Goal: Task Accomplishment & Management: Complete application form

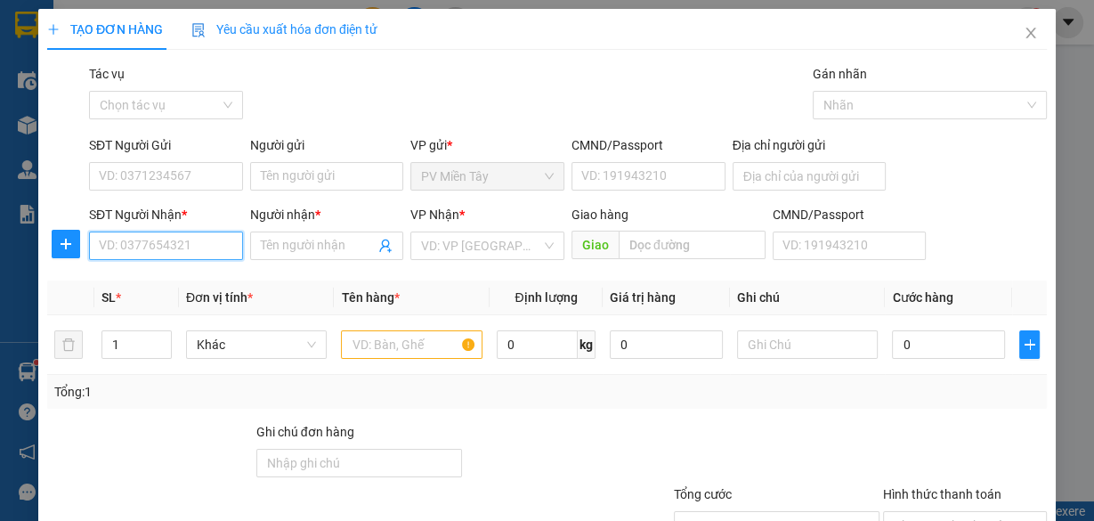
click at [181, 239] on input "SĐT Người Nhận *" at bounding box center [166, 246] width 154 height 28
paste input "0961353066"
type input "0961353066"
click at [204, 242] on input "0961353066" at bounding box center [166, 246] width 154 height 28
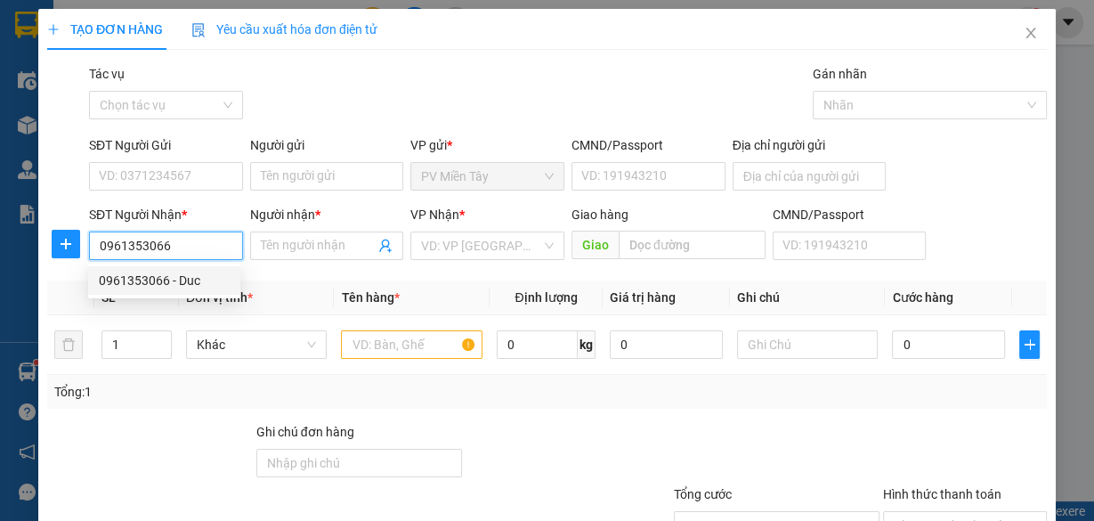
click at [191, 281] on div "0961353066 - Duc" at bounding box center [164, 281] width 131 height 20
type input "Duc"
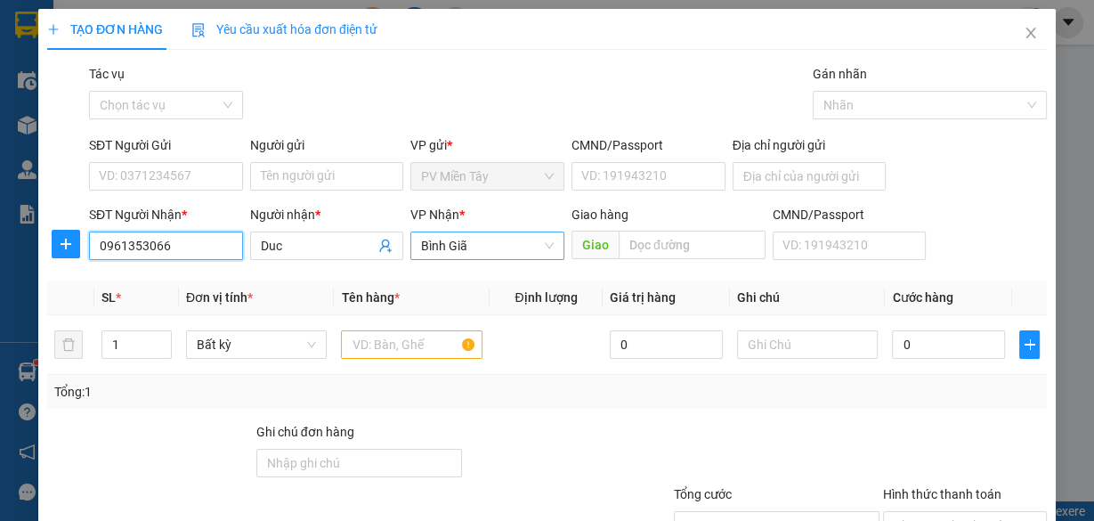
click at [468, 236] on span "Bình Giã" at bounding box center [487, 245] width 133 height 27
type input "0961353066"
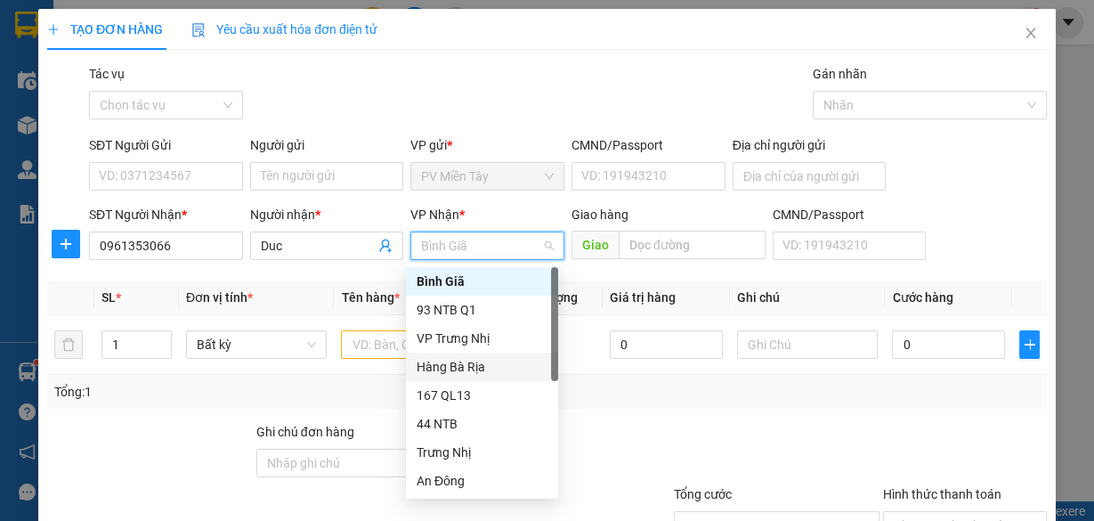
scroll to position [142, 0]
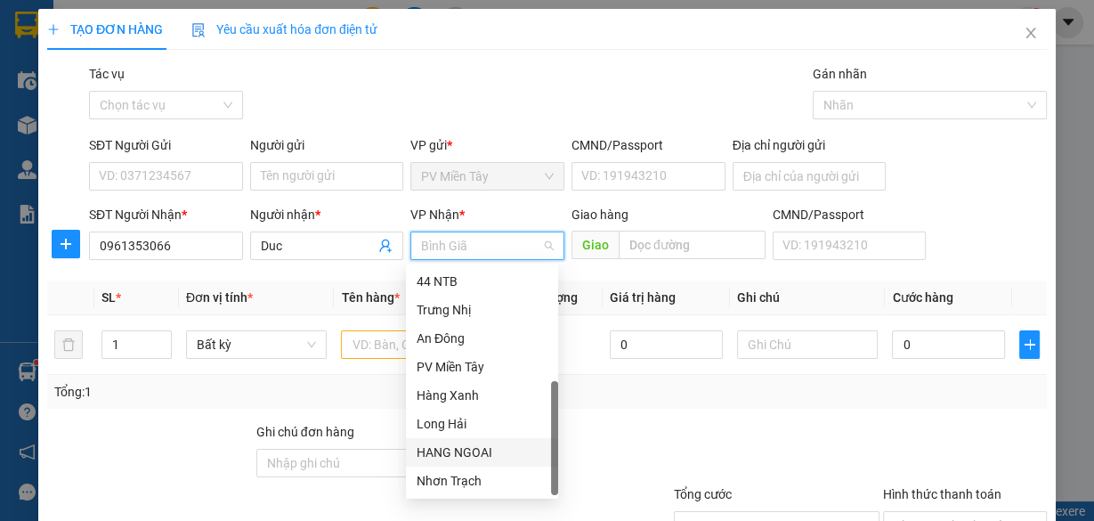
drag, startPoint x: 485, startPoint y: 444, endPoint x: 597, endPoint y: 305, distance: 179.2
click at [487, 444] on div "HANG NGOAI" at bounding box center [482, 453] width 131 height 20
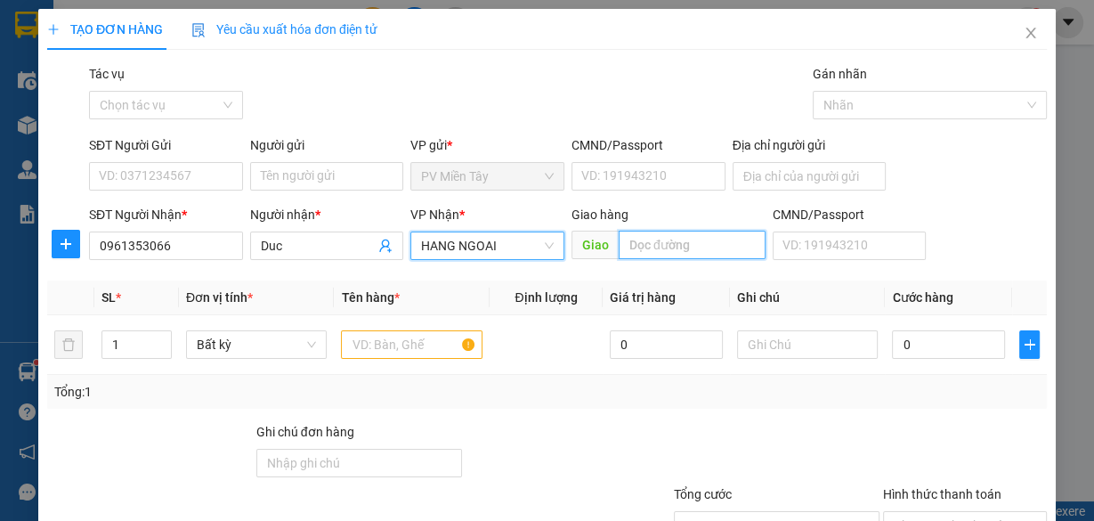
click at [644, 236] on input "text" at bounding box center [692, 245] width 147 height 28
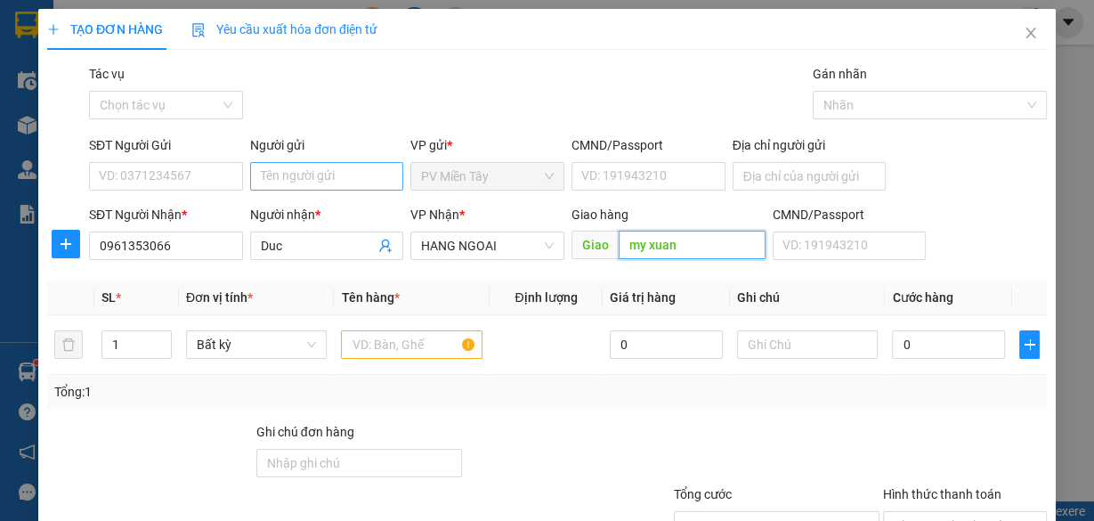
type input "my xuan"
click at [318, 178] on input "Người gửi" at bounding box center [327, 176] width 154 height 28
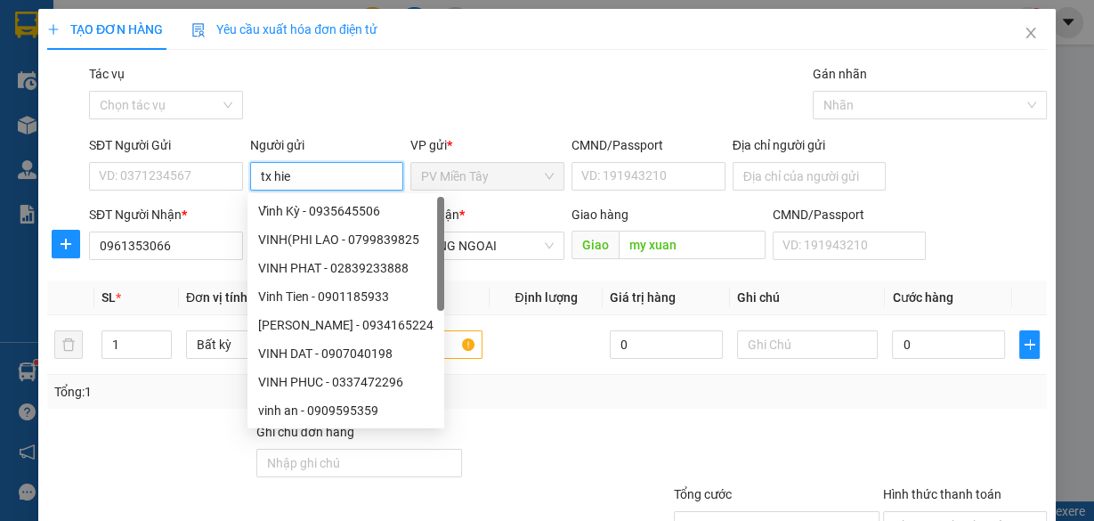
type input "tx hieu"
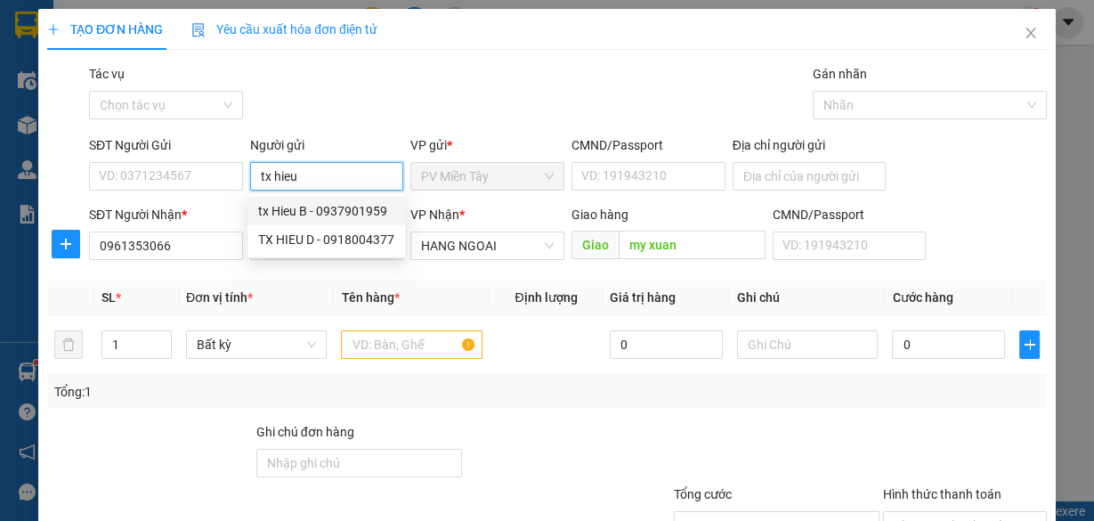
click at [337, 212] on div "tx Hieu B - 0937901959" at bounding box center [326, 211] width 136 height 20
type input "0937901959"
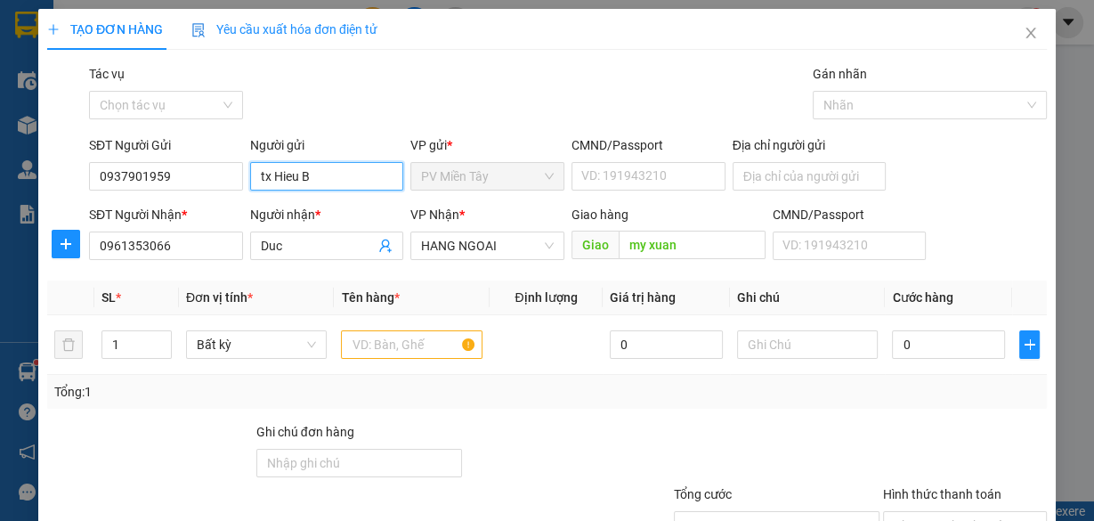
click at [328, 182] on input "tx Hieu B" at bounding box center [327, 176] width 154 height 28
click at [346, 208] on div "tx Hieu B - 0937901959" at bounding box center [326, 211] width 136 height 20
type input "tx Hieu B"
click at [409, 350] on input "text" at bounding box center [412, 344] width 142 height 28
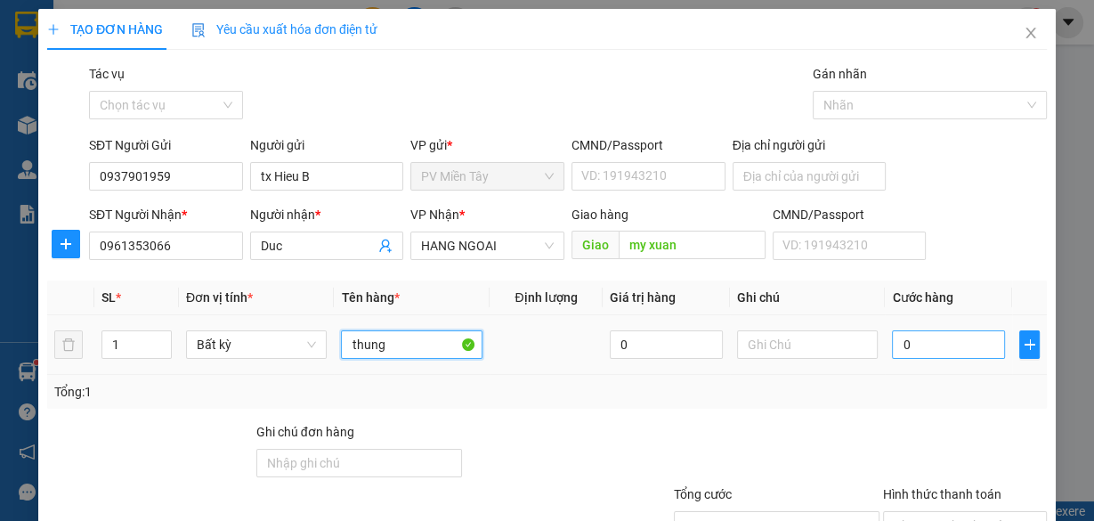
type input "thung"
click at [971, 336] on input "0" at bounding box center [948, 344] width 113 height 28
type input "5"
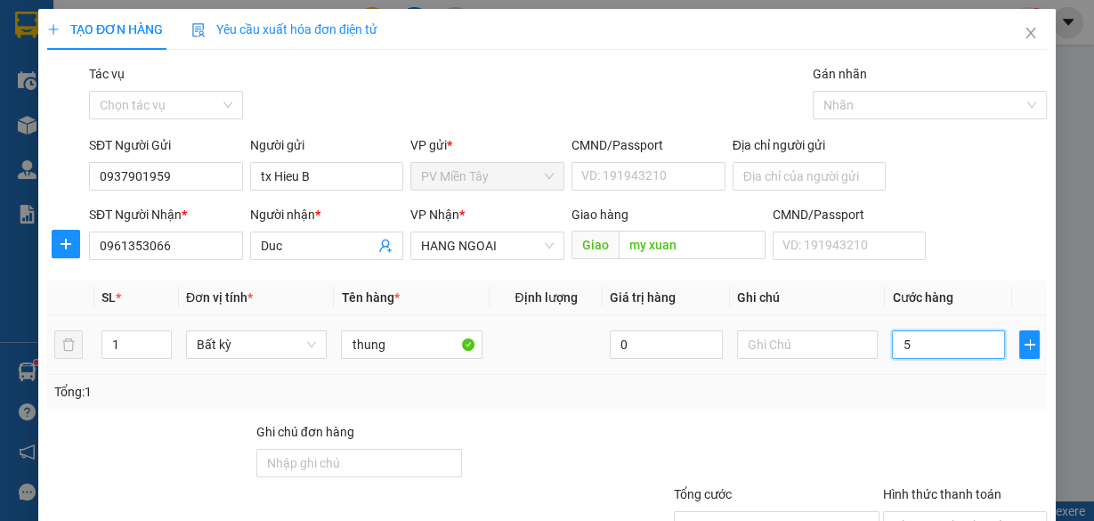
type input "50"
type input "50.000"
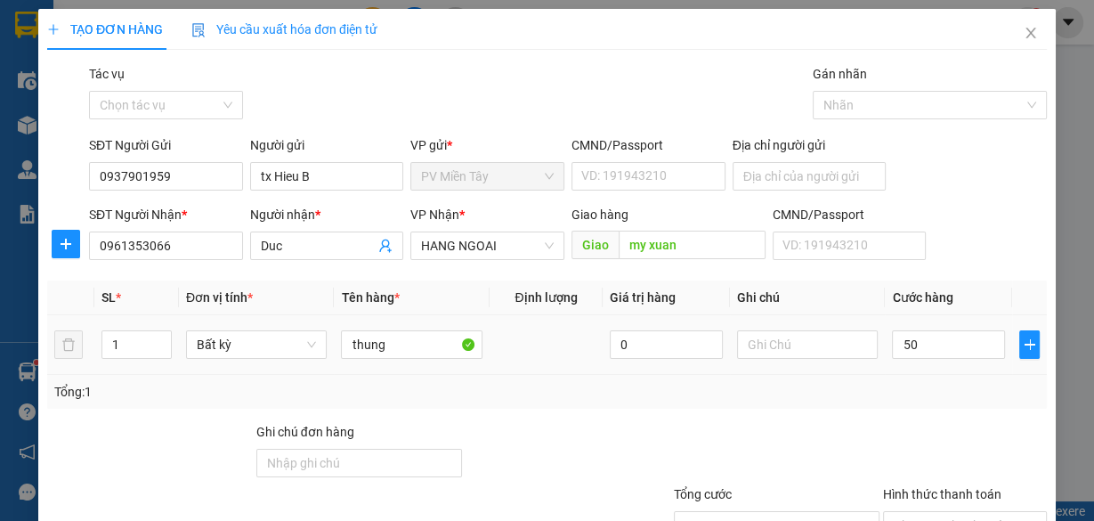
type input "50.000"
click at [959, 400] on div "Tổng: 1" at bounding box center [547, 392] width 986 height 20
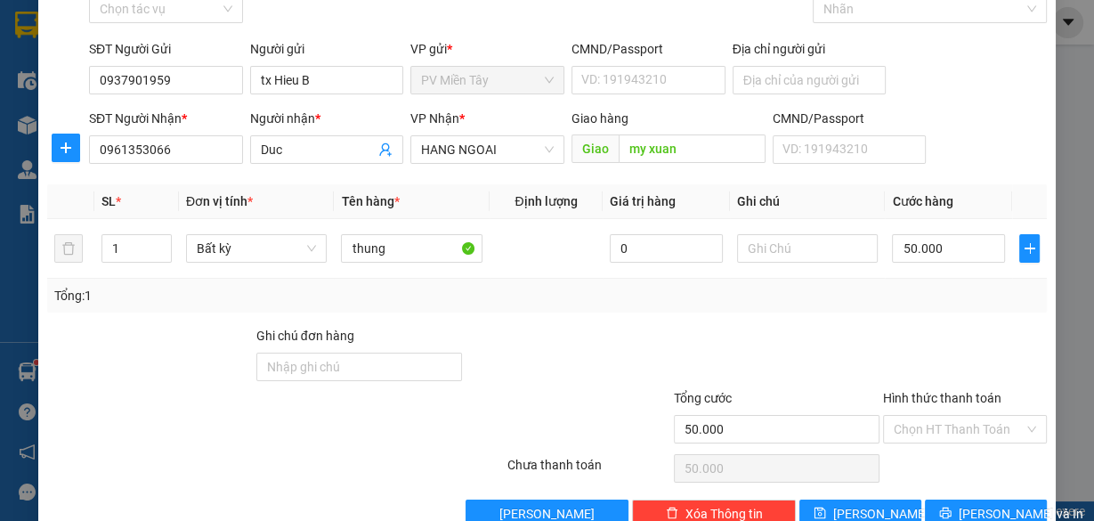
scroll to position [135, 0]
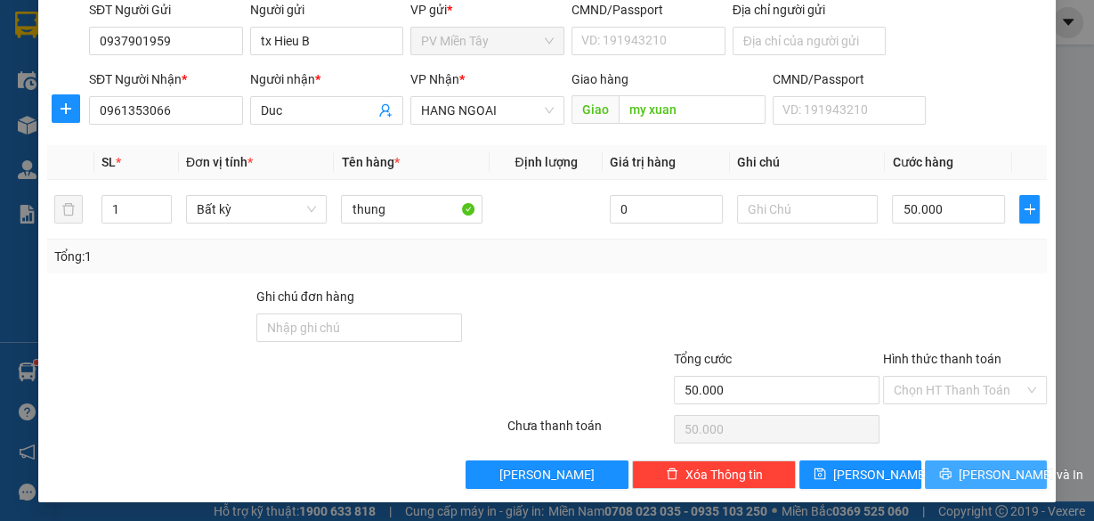
click at [979, 477] on span "[PERSON_NAME] và In" at bounding box center [1021, 475] width 125 height 20
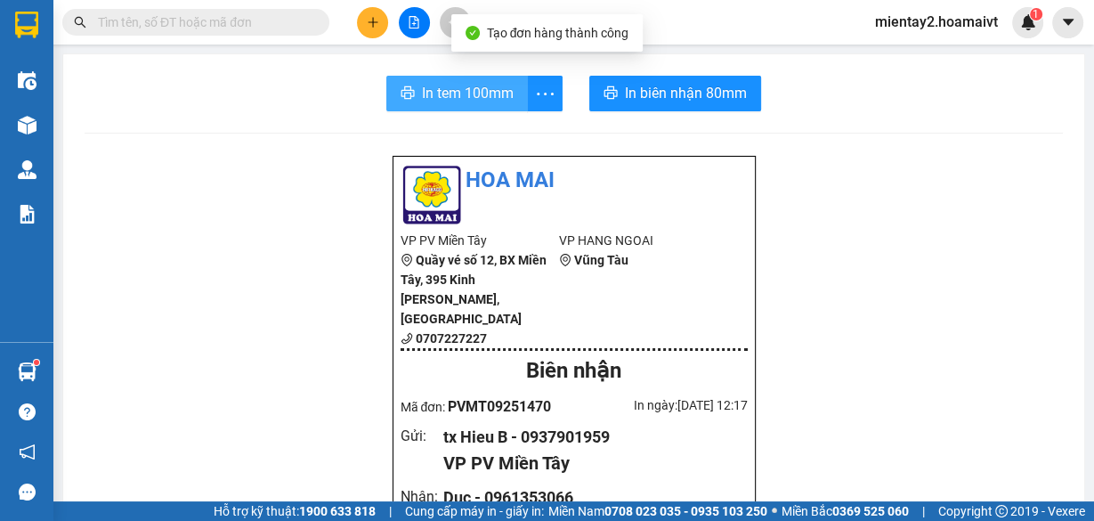
click at [457, 85] on span "In tem 100mm" at bounding box center [468, 93] width 92 height 22
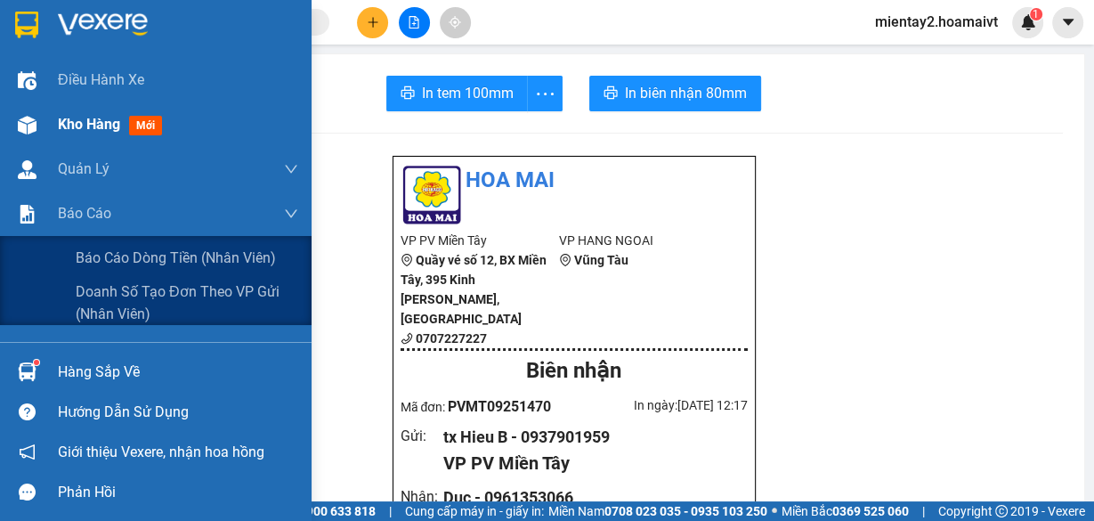
click at [67, 134] on div "Kho hàng mới" at bounding box center [113, 124] width 111 height 22
click at [66, 127] on span "Kho hàng" at bounding box center [89, 124] width 62 height 17
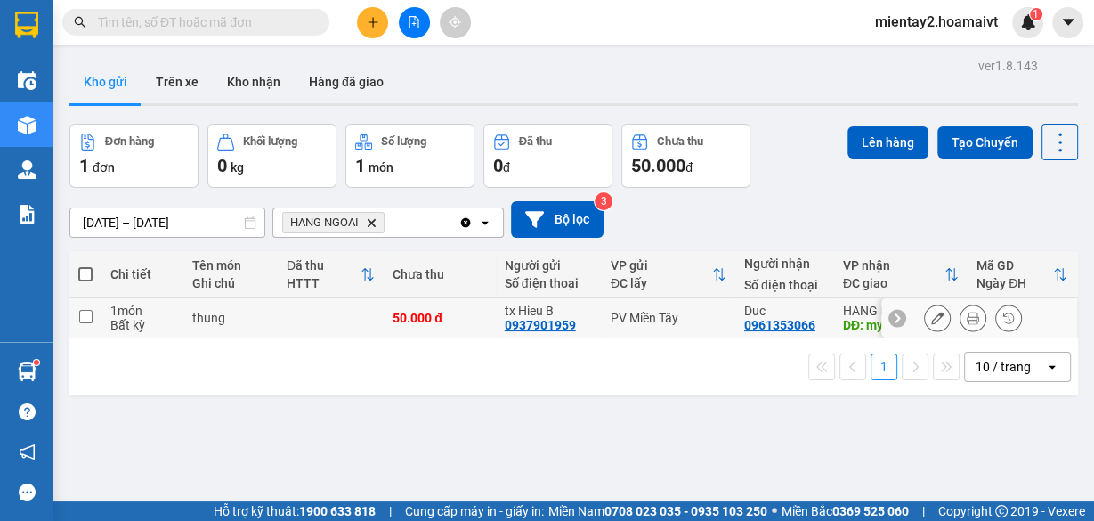
click at [613, 317] on div "PV Miền Tây" at bounding box center [669, 318] width 116 height 14
checkbox input "true"
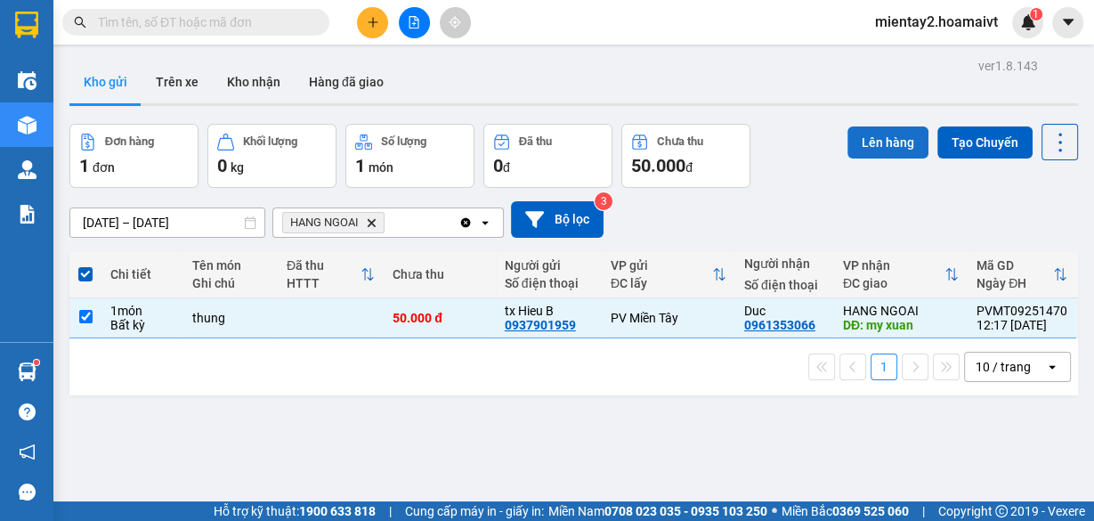
click at [888, 134] on button "Lên hàng" at bounding box center [888, 142] width 81 height 32
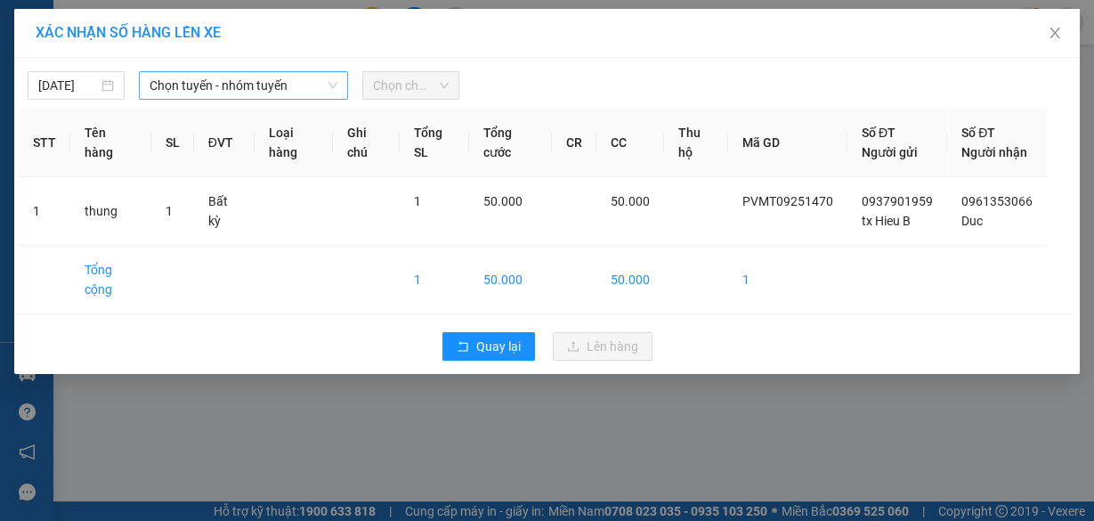
click at [283, 90] on span "Chọn tuyến - nhóm tuyến" at bounding box center [244, 85] width 188 height 27
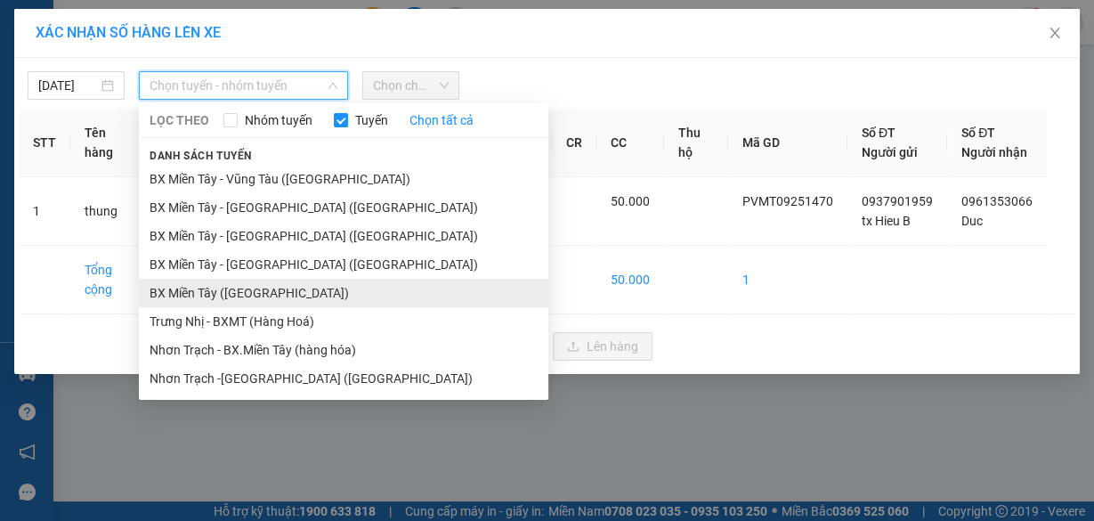
click at [231, 298] on li "BX Miền Tây ([GEOGRAPHIC_DATA])" at bounding box center [344, 293] width 410 height 28
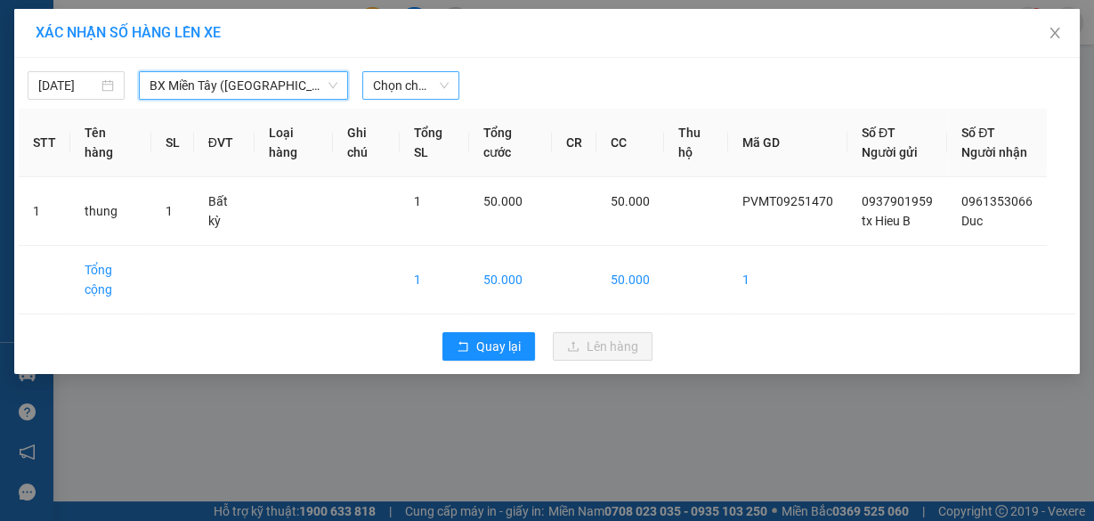
click at [421, 83] on span "Chọn chuyến" at bounding box center [411, 85] width 76 height 27
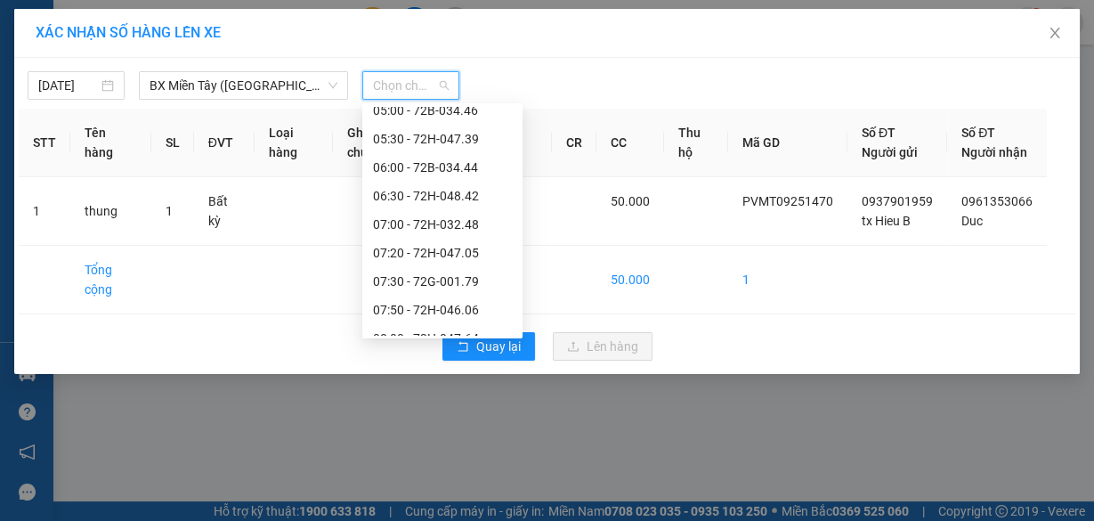
scroll to position [285, 0]
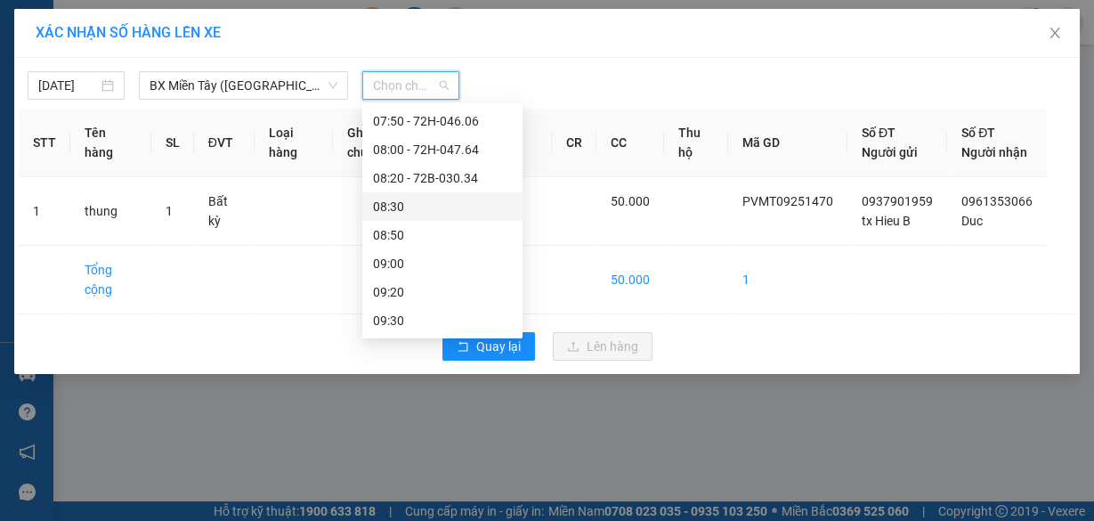
click at [395, 214] on div "08:30" at bounding box center [442, 207] width 139 height 20
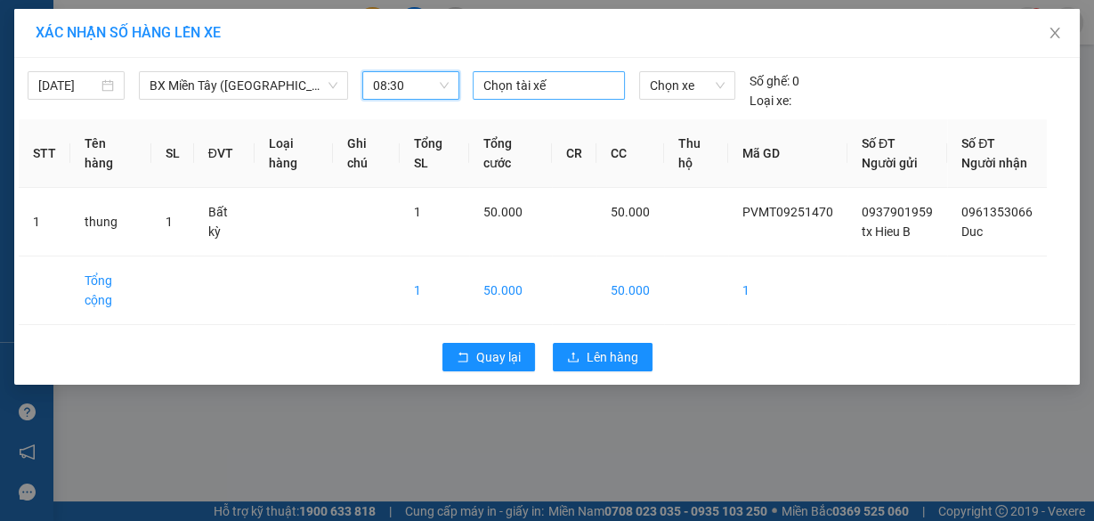
click at [550, 82] on div at bounding box center [548, 85] width 142 height 21
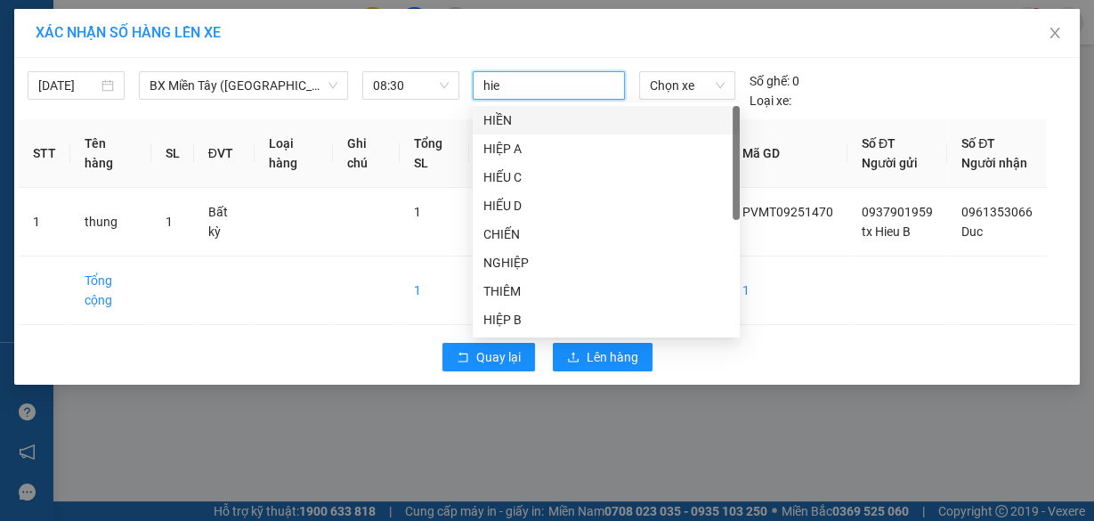
type input "hieu"
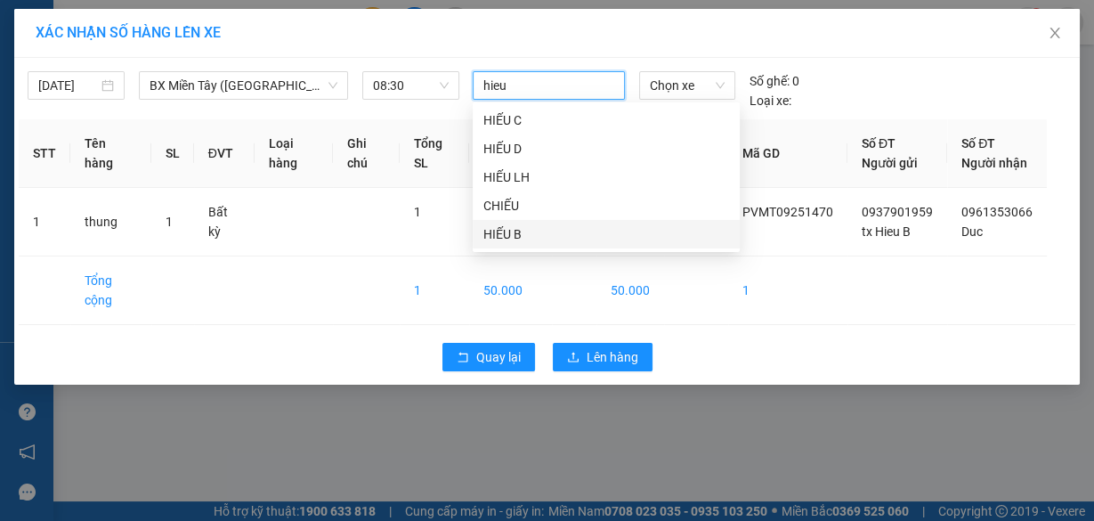
click at [543, 235] on div "HIẾU B" at bounding box center [606, 234] width 246 height 20
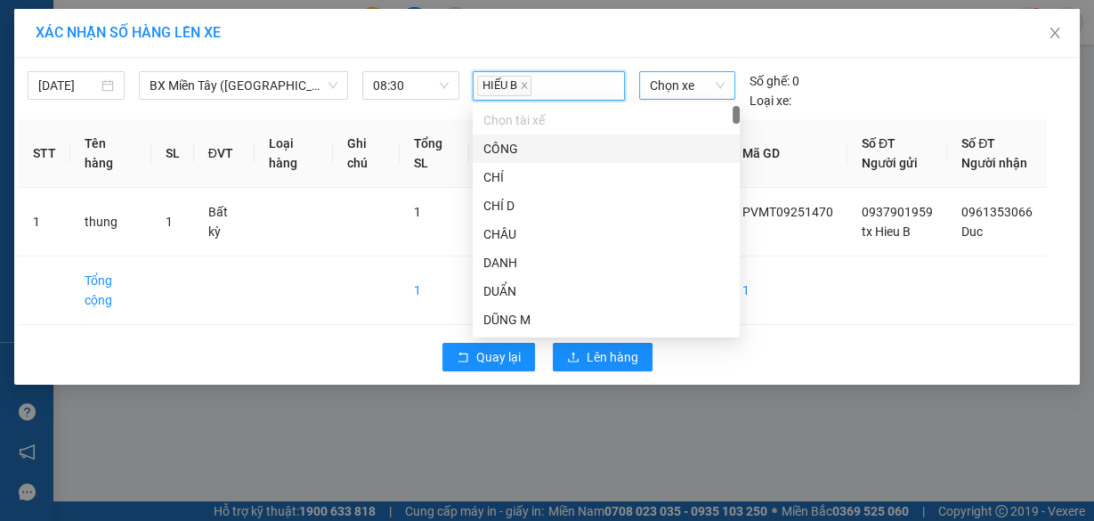
click at [674, 77] on span "Chọn xe" at bounding box center [687, 85] width 75 height 27
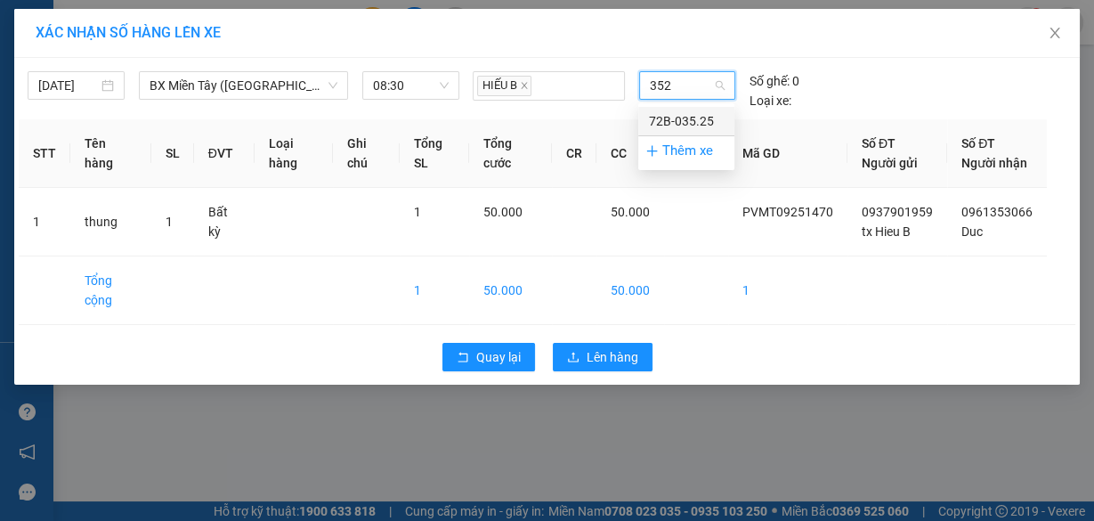
type input "3525"
click at [691, 119] on div "72B-035.25" at bounding box center [686, 121] width 75 height 20
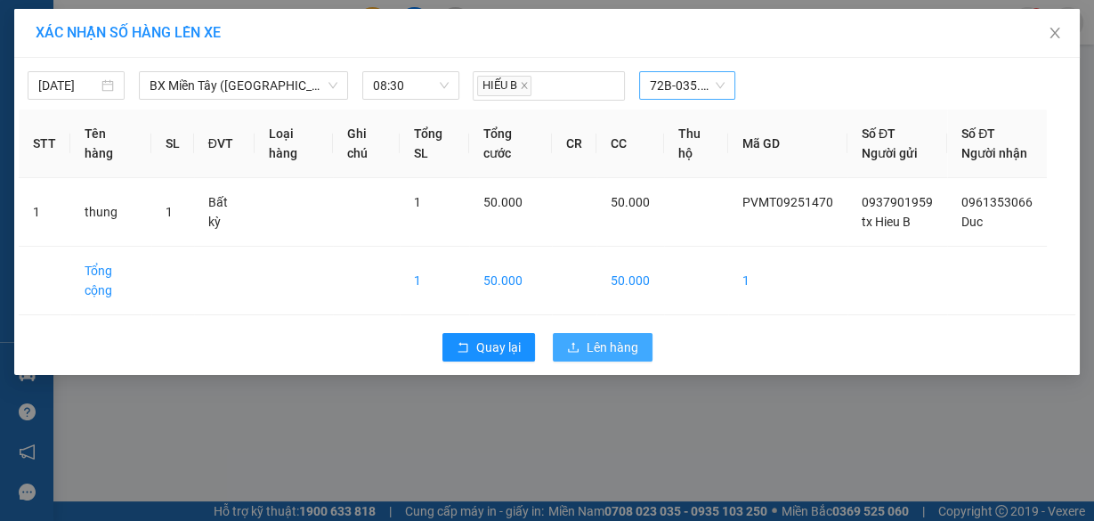
click at [616, 353] on button "Lên hàng" at bounding box center [603, 347] width 100 height 28
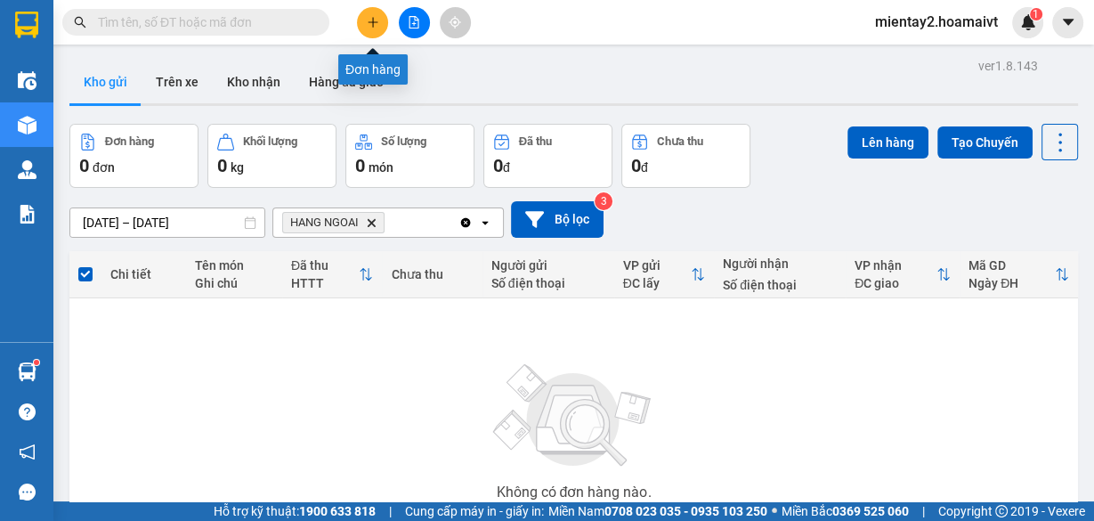
click at [371, 16] on icon "plus" at bounding box center [373, 22] width 12 height 12
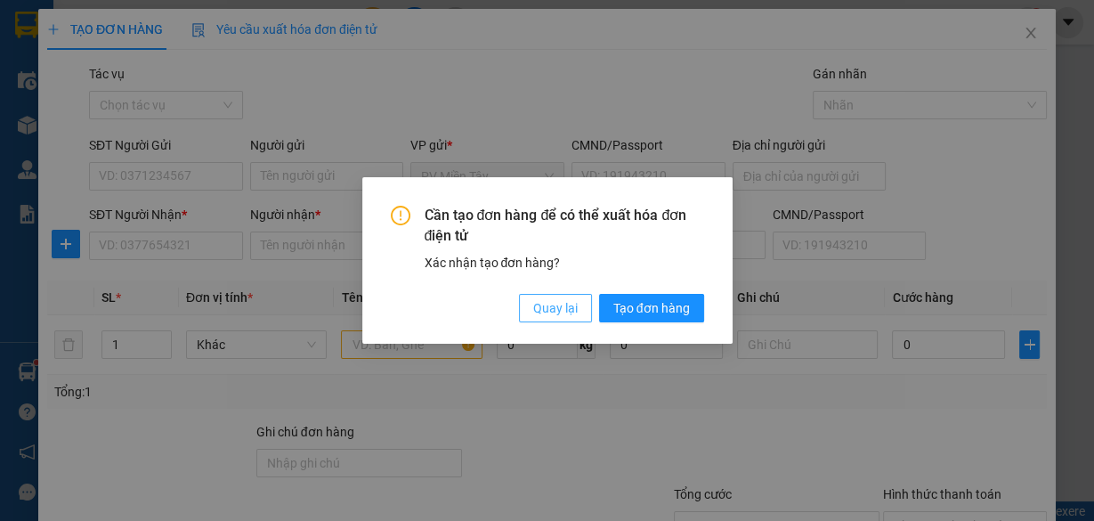
click at [574, 313] on span "Quay lại" at bounding box center [555, 308] width 45 height 20
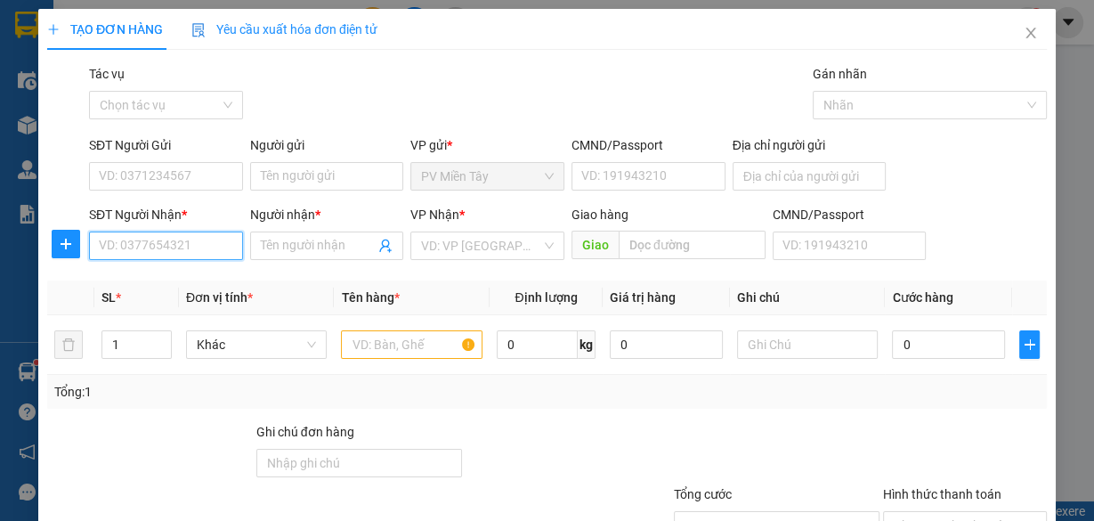
click at [192, 241] on input "SĐT Người Nhận *" at bounding box center [166, 246] width 154 height 28
type input "3946"
click at [164, 251] on input "3946" at bounding box center [166, 246] width 154 height 28
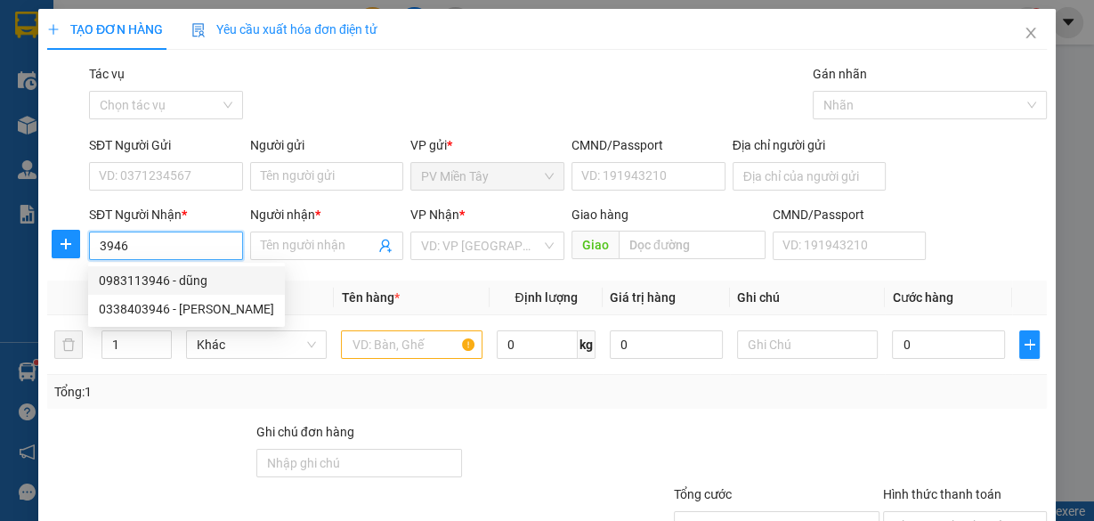
click at [175, 278] on div "0983113946 - dũng" at bounding box center [186, 281] width 175 height 20
type input "0909312368 [PERSON_NAME]"
type input "0983113946"
type input "dũng"
type input "phu my"
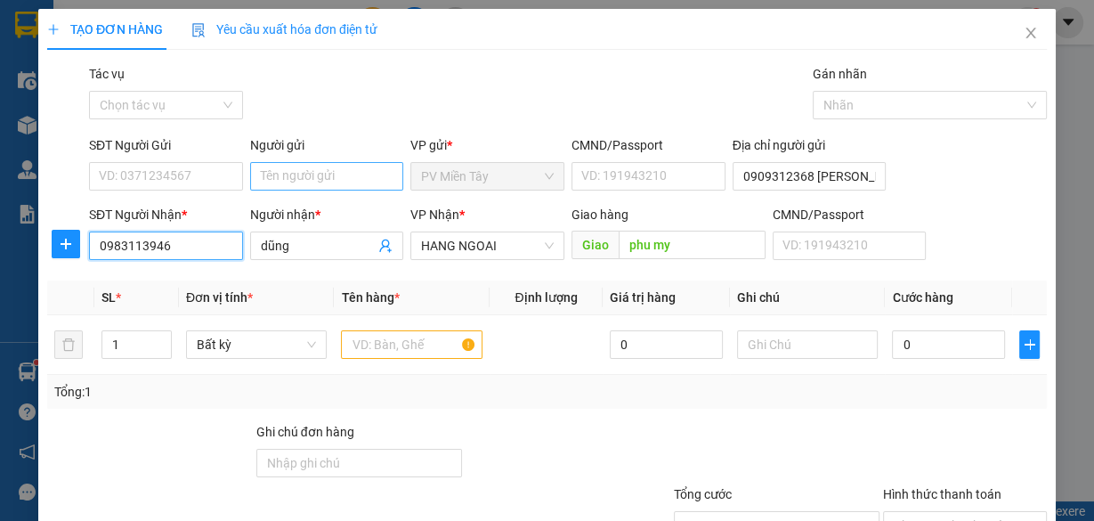
type input "0983113946"
click at [280, 180] on input "Người gửi" at bounding box center [327, 176] width 154 height 28
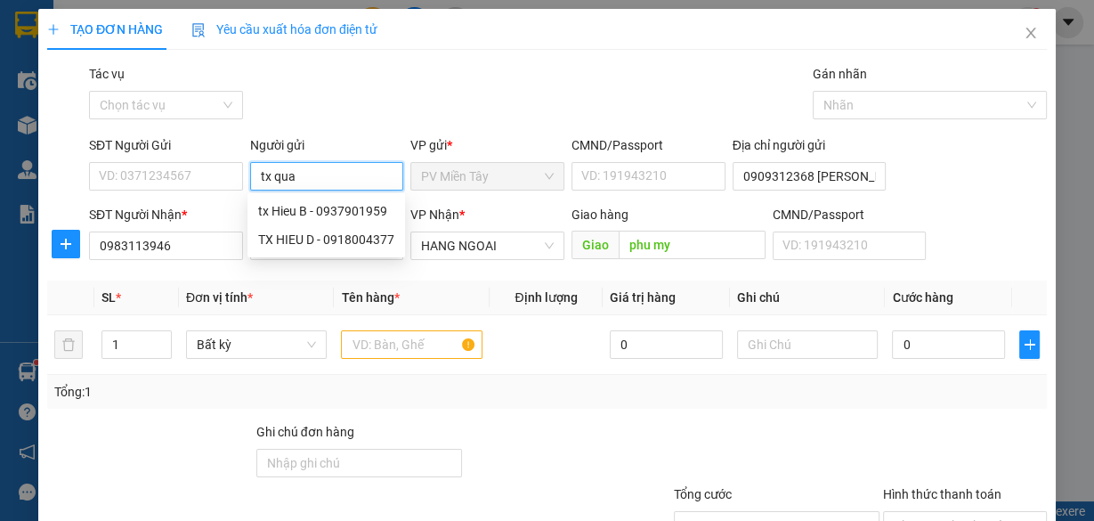
type input "tx quan"
click at [318, 216] on div "tx Quan LH - 0932828232" at bounding box center [332, 211] width 149 height 20
type input "0932828232"
type input "tx Quan LH"
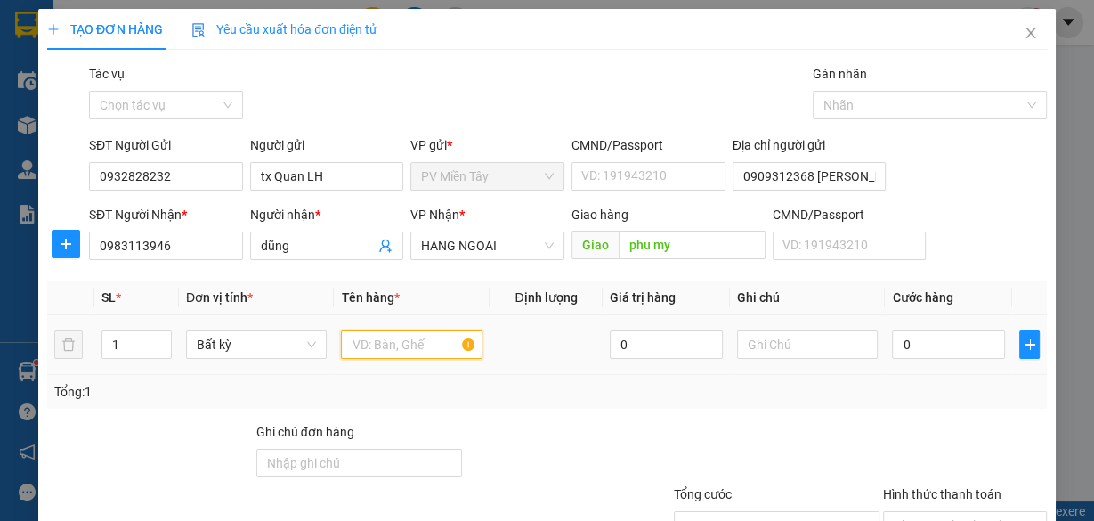
click at [412, 345] on input "text" at bounding box center [412, 344] width 142 height 28
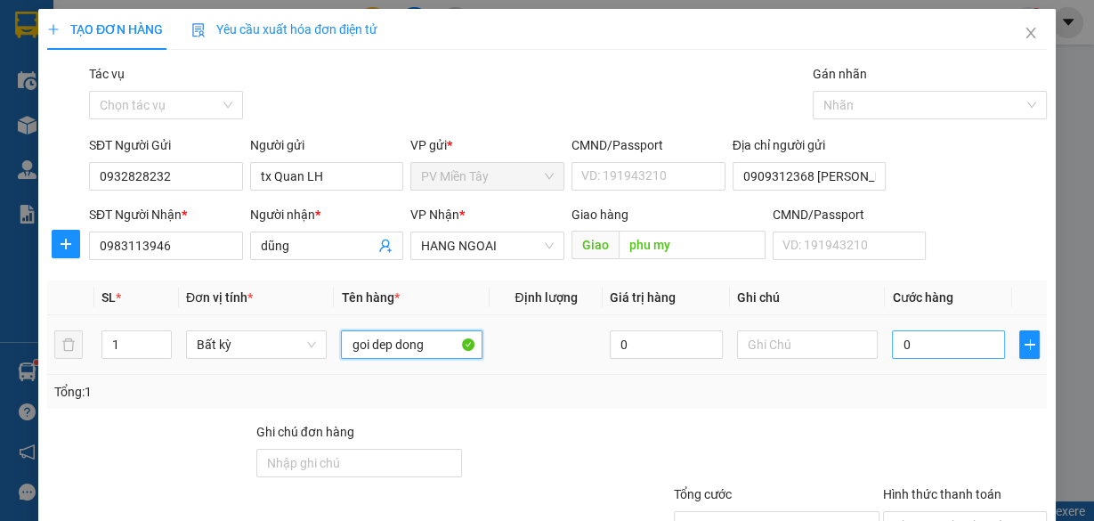
type input "goi dep dong"
click at [954, 341] on input "0" at bounding box center [948, 344] width 113 height 28
type input "4"
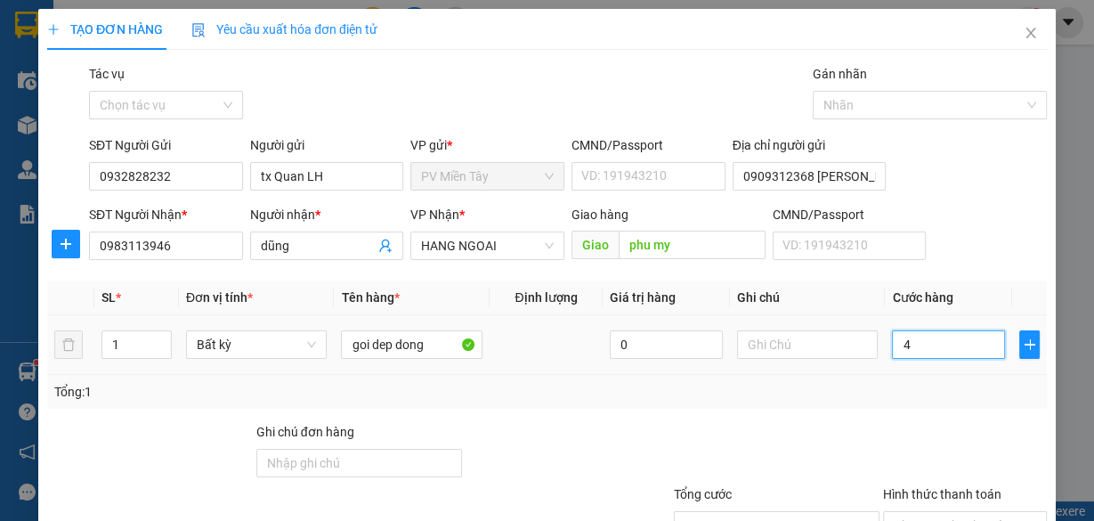
type input "40"
type input "40.000"
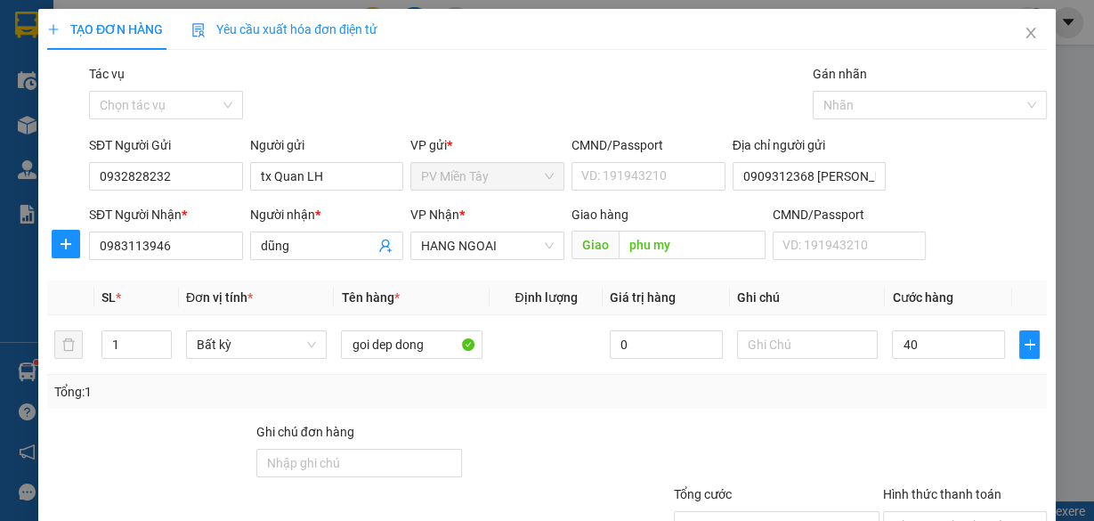
type input "40.000"
click at [925, 402] on div "Tổng: 1" at bounding box center [547, 392] width 1000 height 34
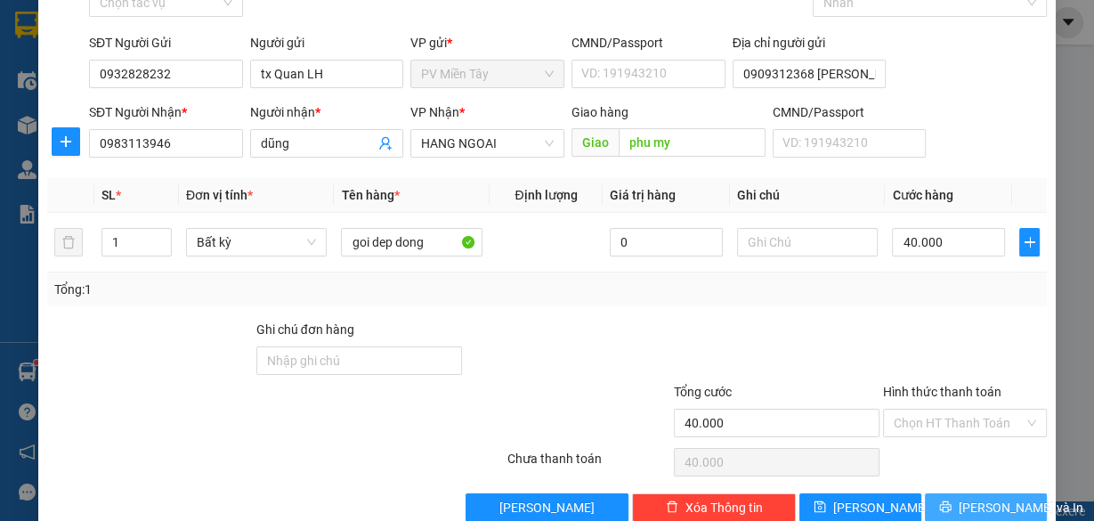
scroll to position [135, 0]
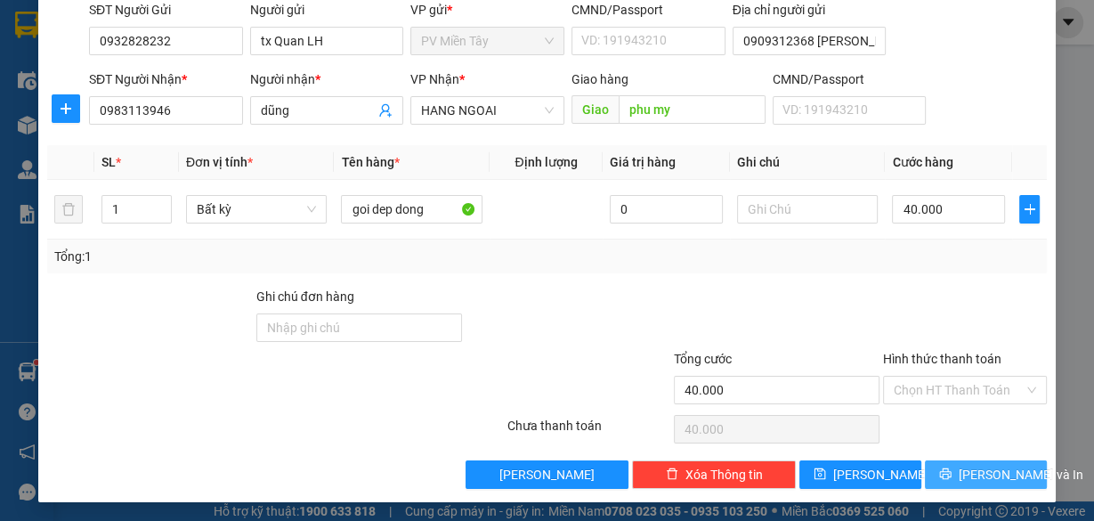
click at [990, 460] on button "[PERSON_NAME] và In" at bounding box center [986, 474] width 122 height 28
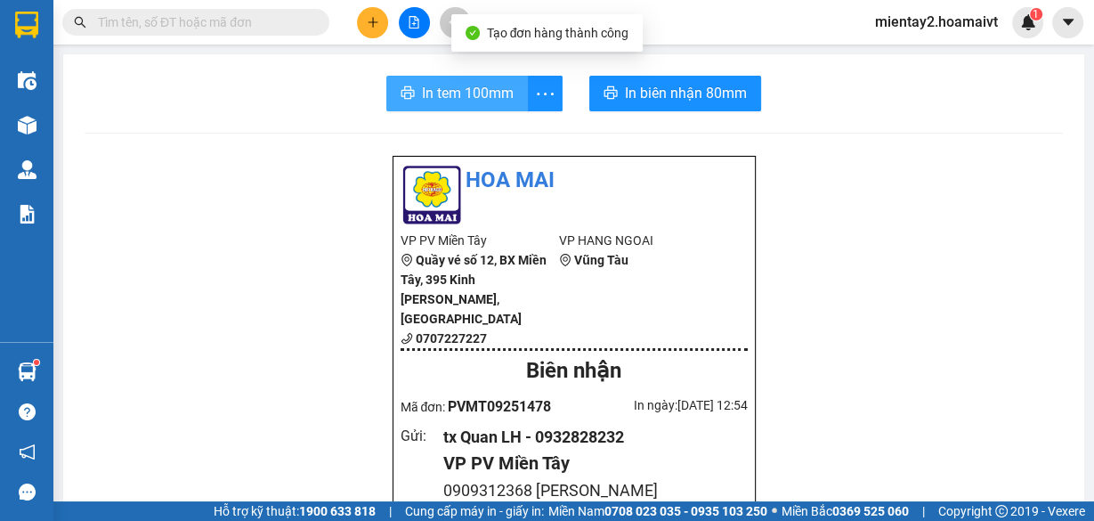
click at [473, 85] on span "In tem 100mm" at bounding box center [468, 93] width 92 height 22
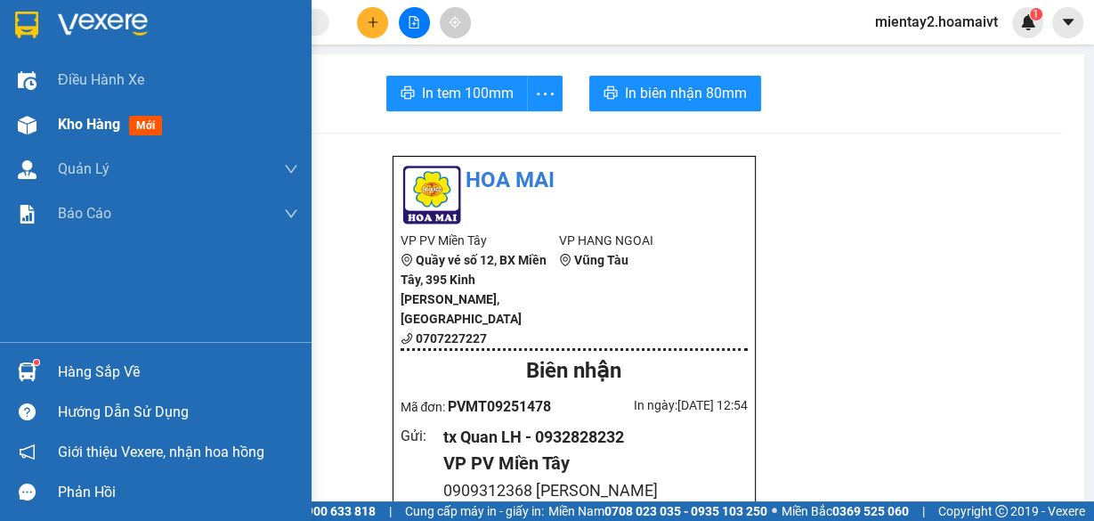
click at [105, 131] on span "Kho hàng" at bounding box center [89, 124] width 62 height 17
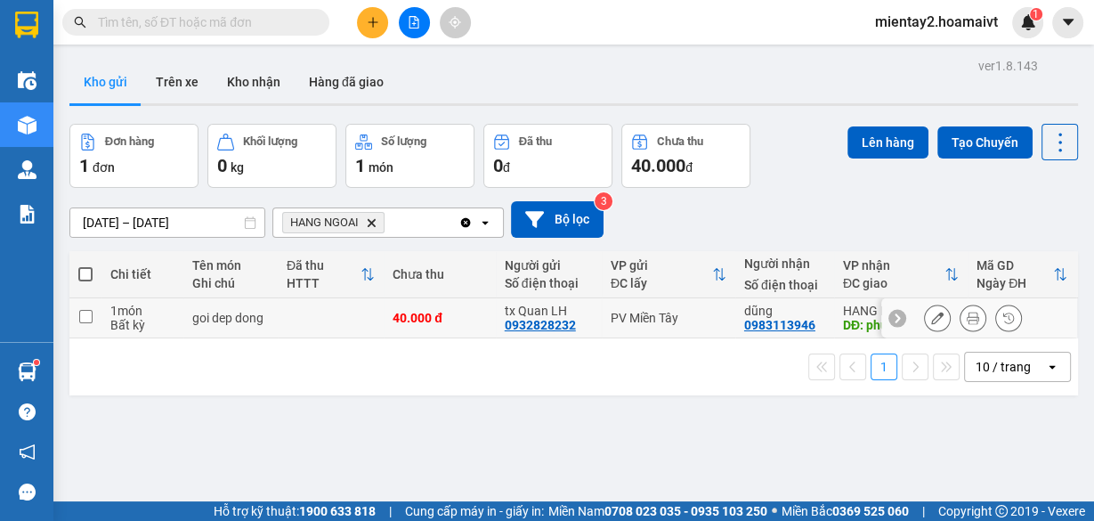
click at [343, 318] on td at bounding box center [331, 318] width 106 height 40
checkbox input "true"
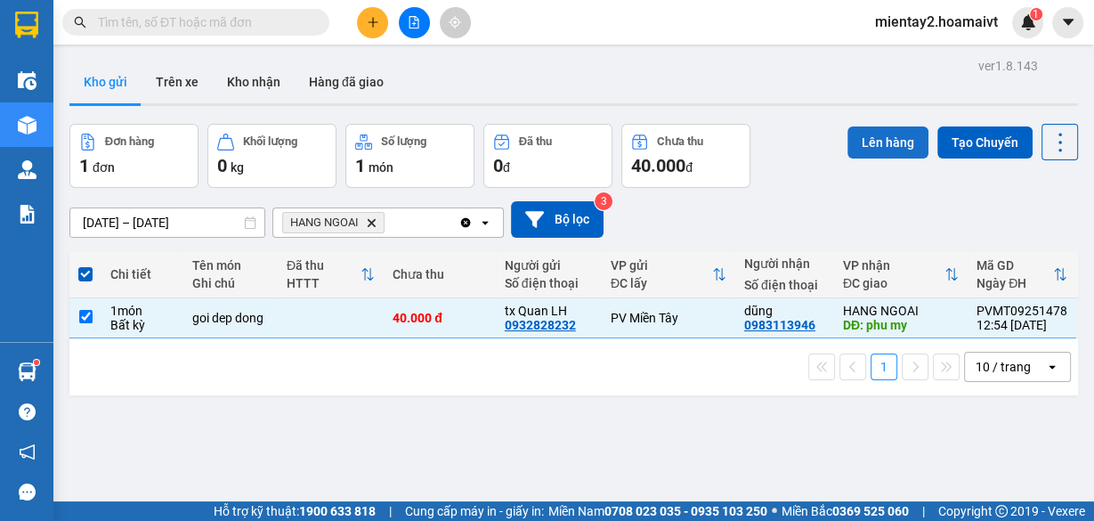
click at [893, 132] on button "Lên hàng" at bounding box center [888, 142] width 81 height 32
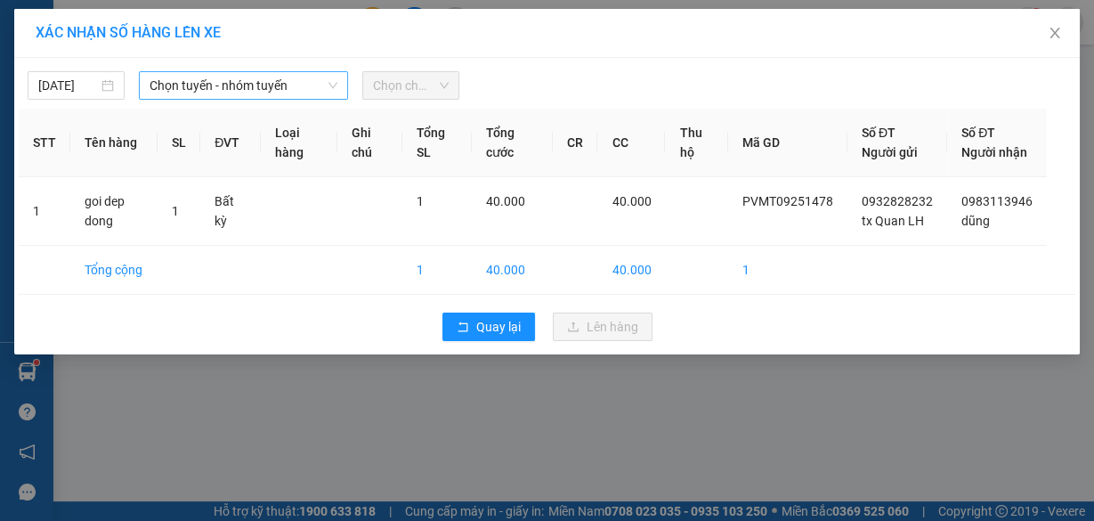
click at [215, 85] on span "Chọn tuyến - nhóm tuyến" at bounding box center [244, 85] width 188 height 27
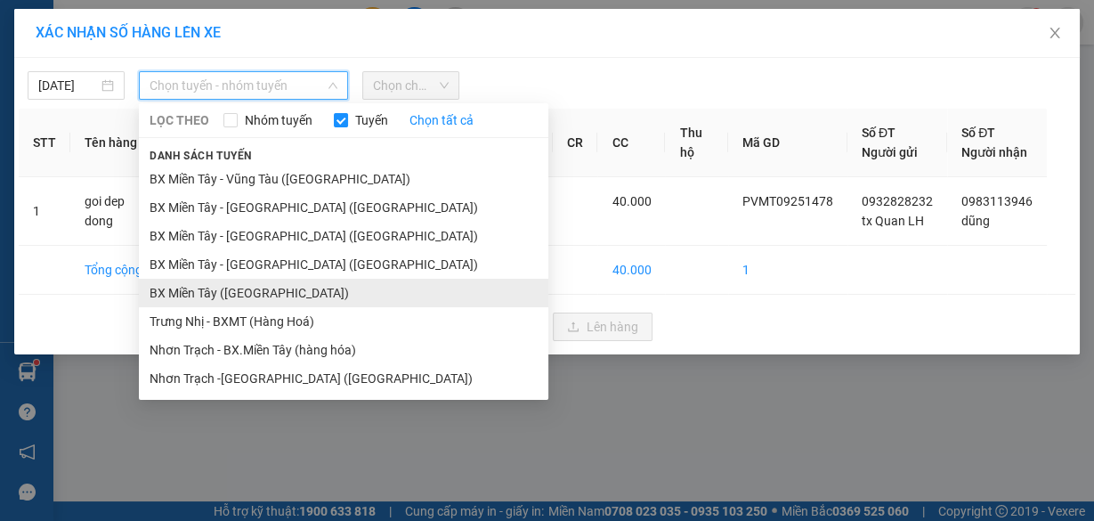
click at [263, 291] on li "BX Miền Tây ([GEOGRAPHIC_DATA])" at bounding box center [344, 293] width 410 height 28
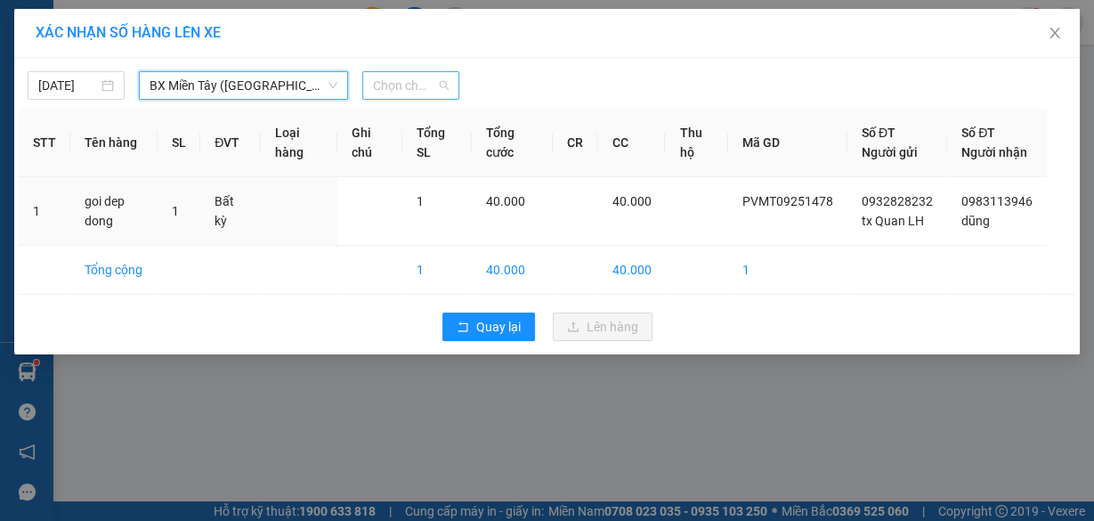
click at [426, 93] on span "Chọn chuyến" at bounding box center [411, 85] width 76 height 27
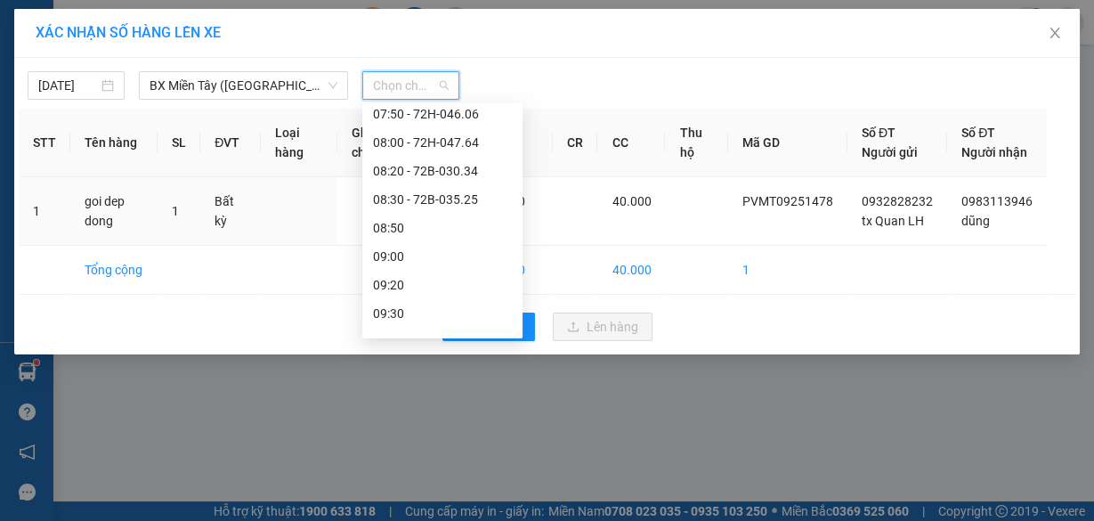
scroll to position [285, 0]
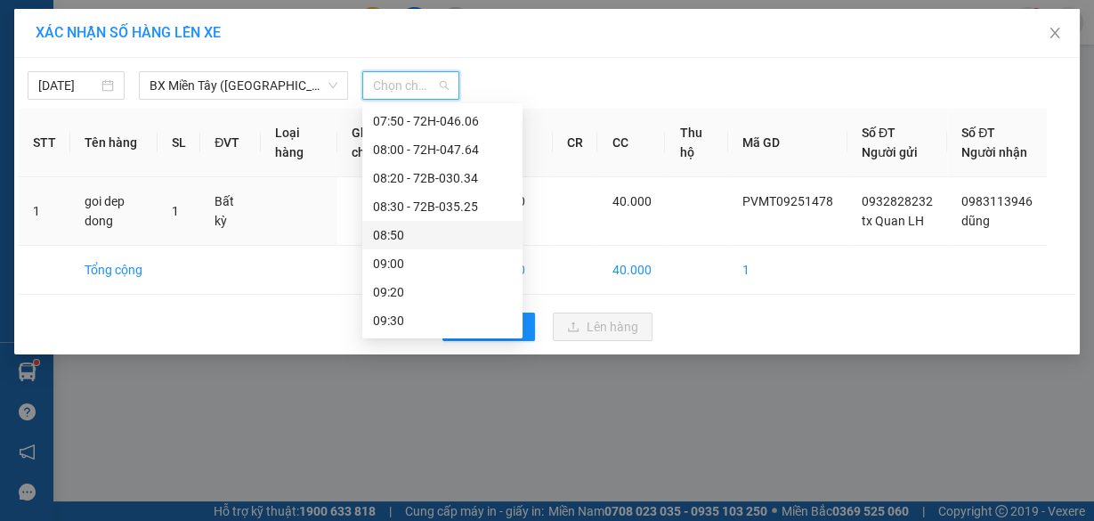
click at [429, 225] on div "08:50" at bounding box center [442, 235] width 139 height 20
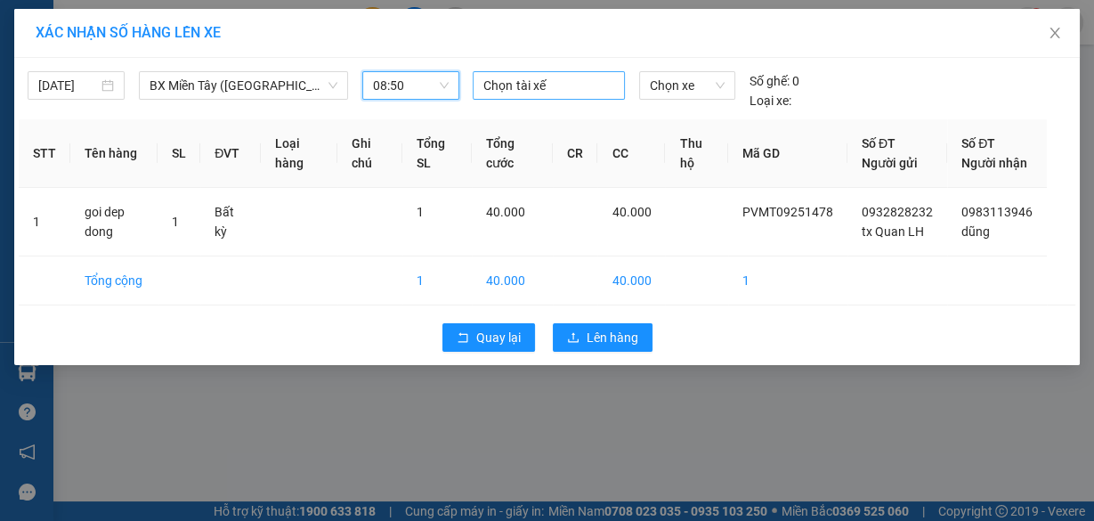
click at [544, 89] on div at bounding box center [548, 85] width 142 height 21
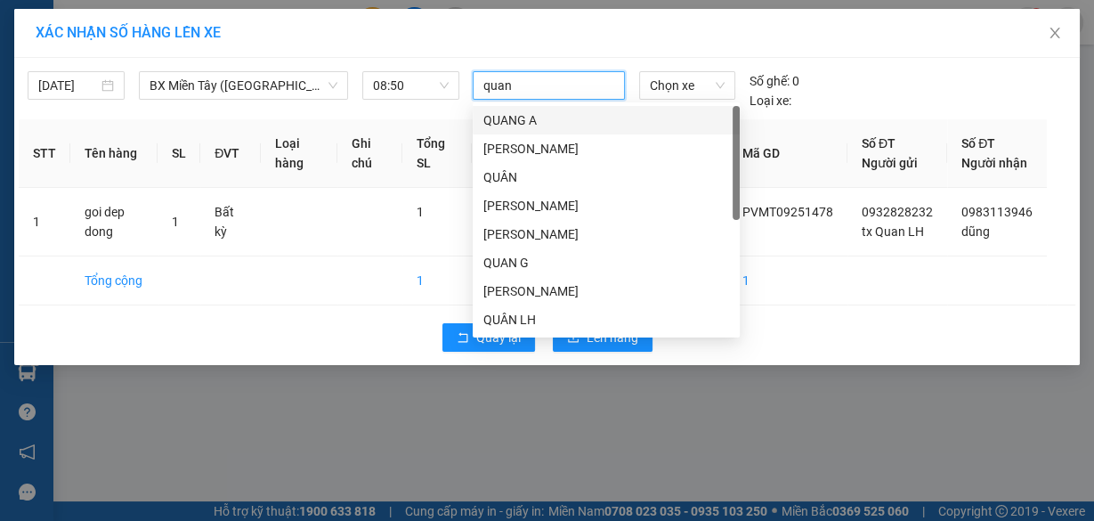
type input "quan"
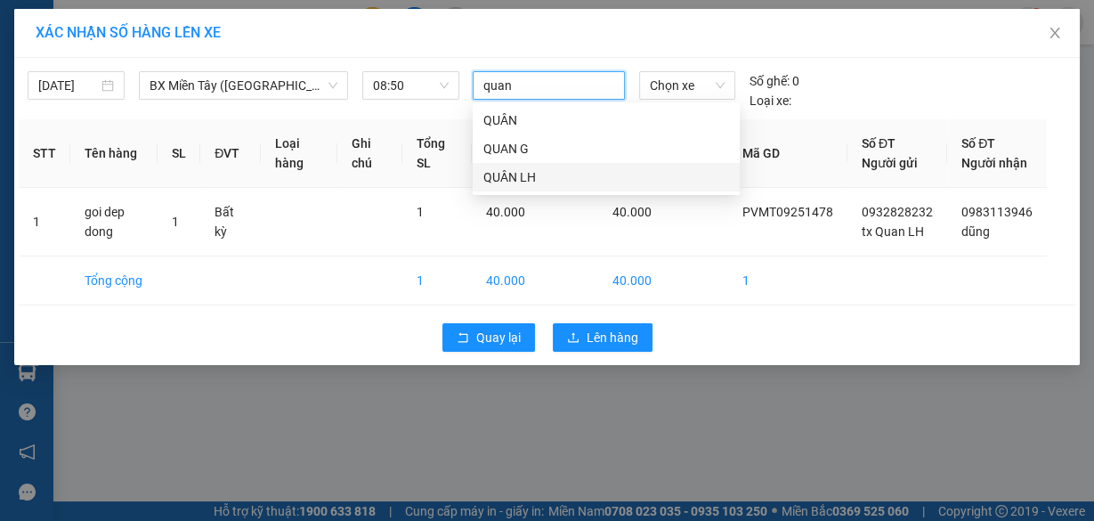
click at [517, 169] on div "QUÂN LH" at bounding box center [606, 177] width 246 height 20
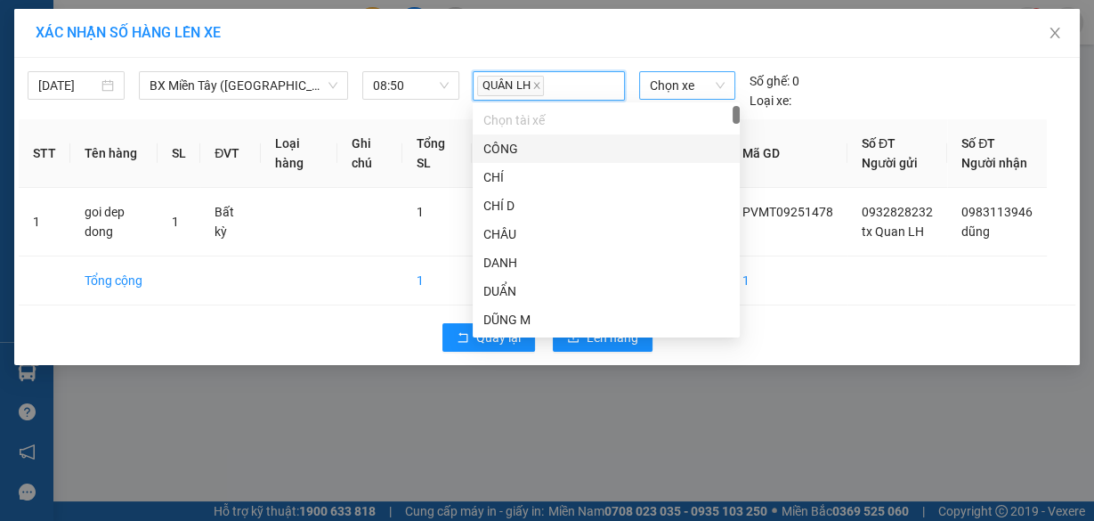
click at [674, 80] on span "Chọn xe" at bounding box center [687, 85] width 75 height 27
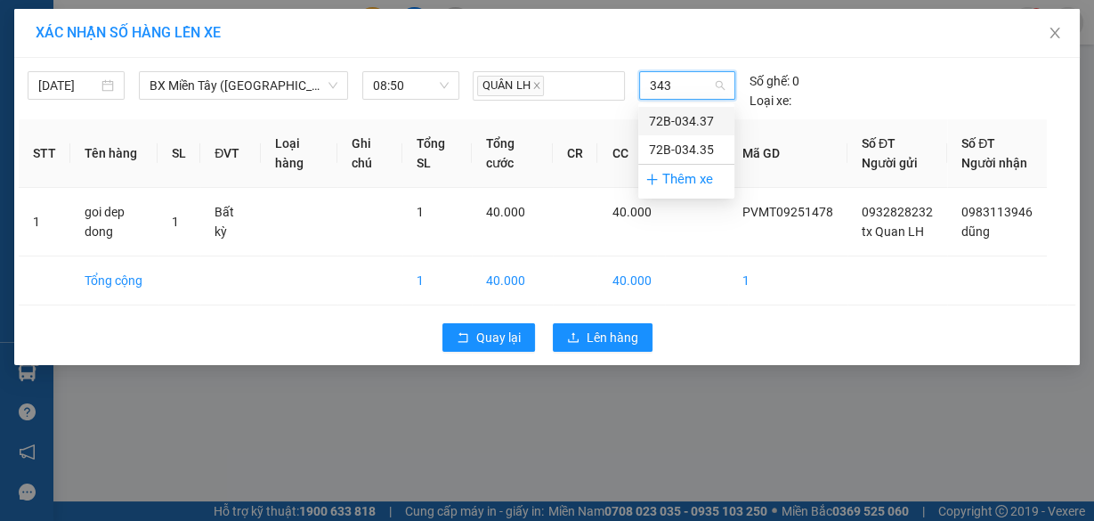
type input "3437"
click at [690, 118] on div "72B-034.37" at bounding box center [686, 121] width 75 height 20
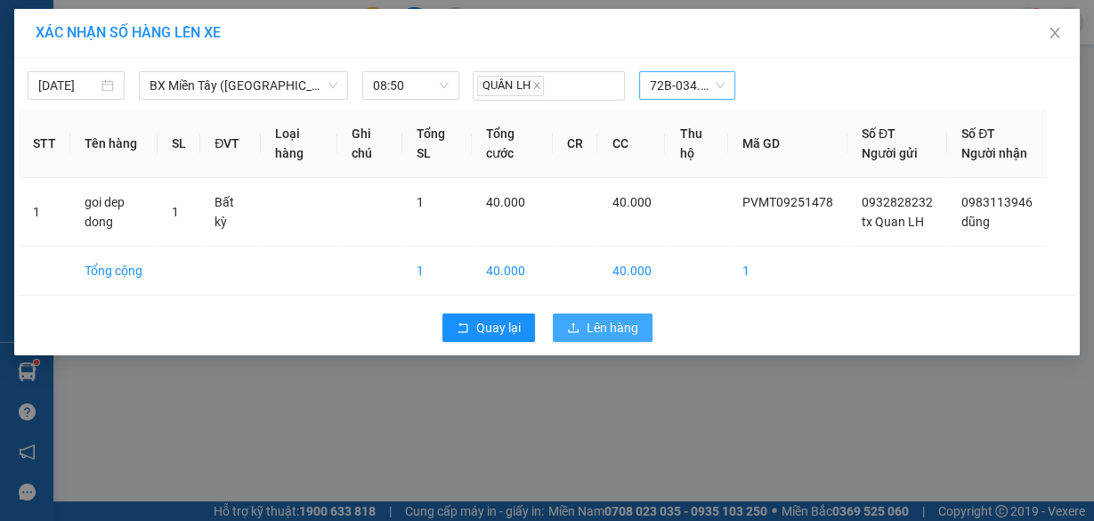
click at [630, 336] on span "Lên hàng" at bounding box center [613, 328] width 52 height 20
